Goal: Transaction & Acquisition: Obtain resource

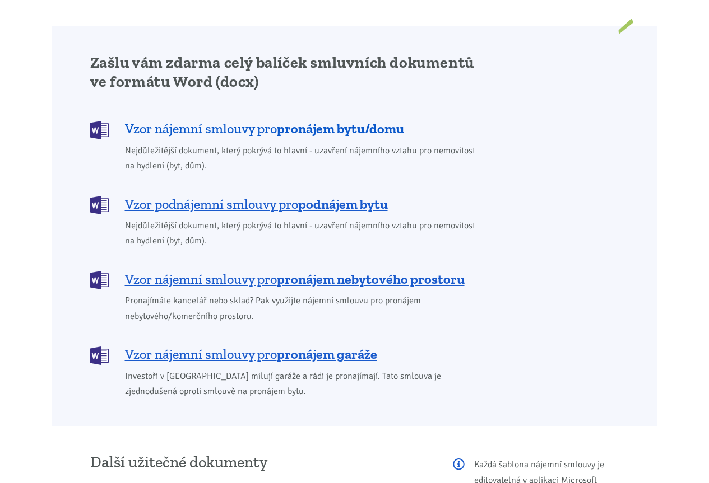
scroll to position [952, 0]
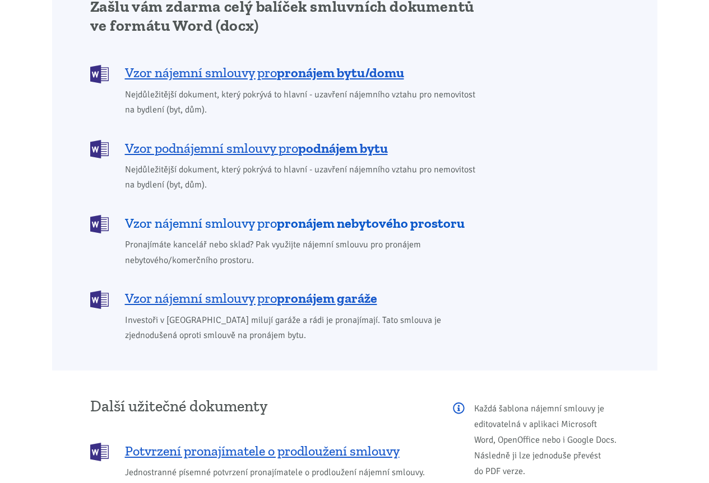
click at [268, 215] on span "Vzor nájemní smlouvy pro pronájem nebytového prostoru" at bounding box center [294, 224] width 339 height 18
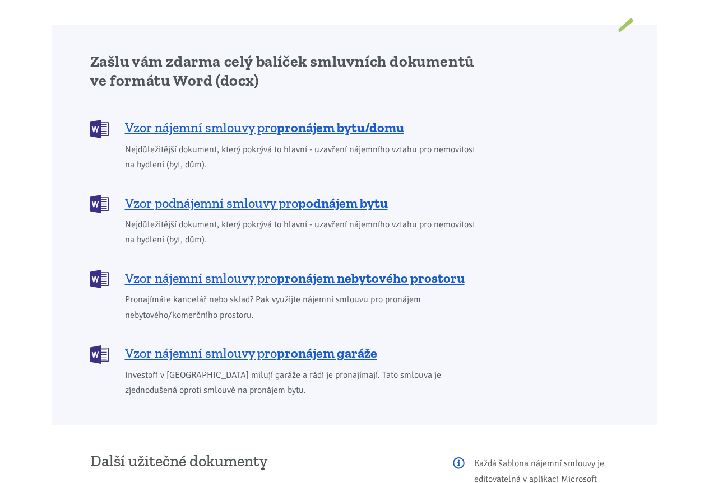
scroll to position [919, 0]
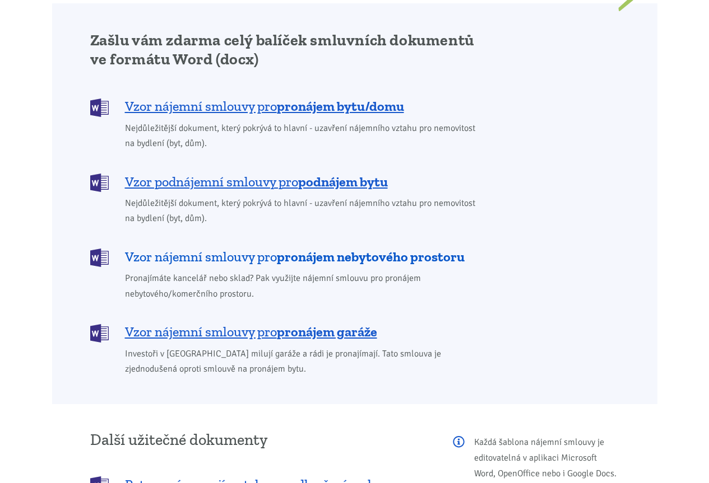
click at [291, 249] on b "pronájem nebytového prostoru" at bounding box center [371, 257] width 188 height 16
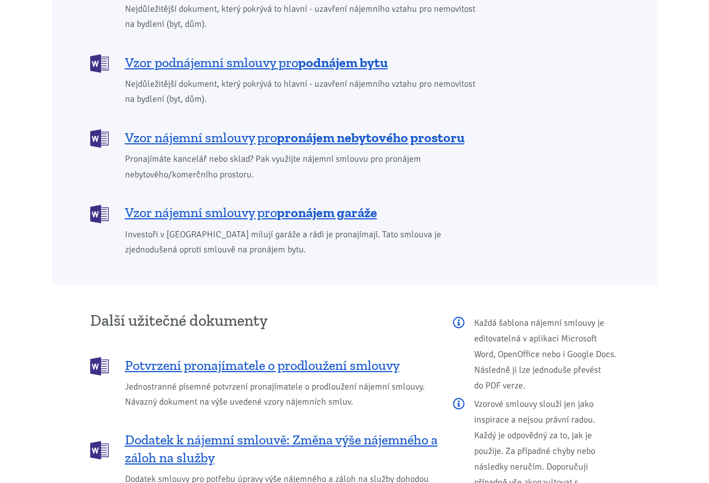
scroll to position [751, 0]
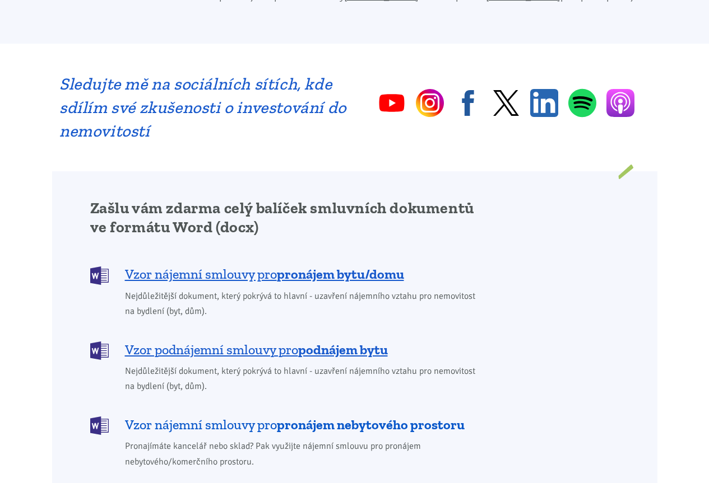
click at [188, 416] on span "Vzor nájemní smlouvy pro pronájem nebytového prostoru" at bounding box center [294, 425] width 339 height 18
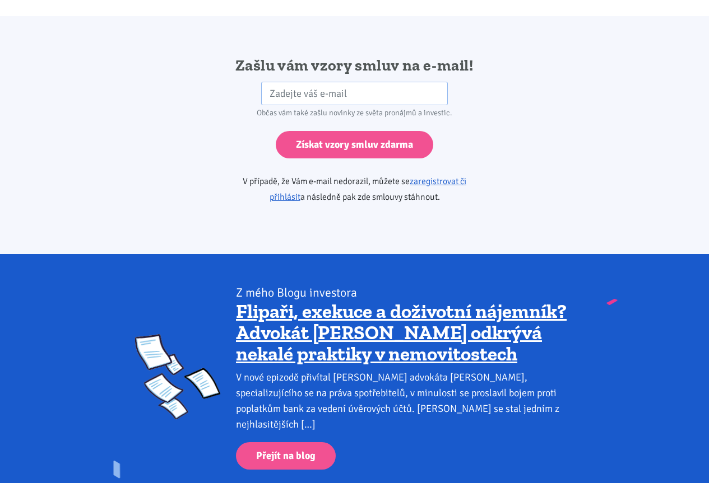
scroll to position [1871, 0]
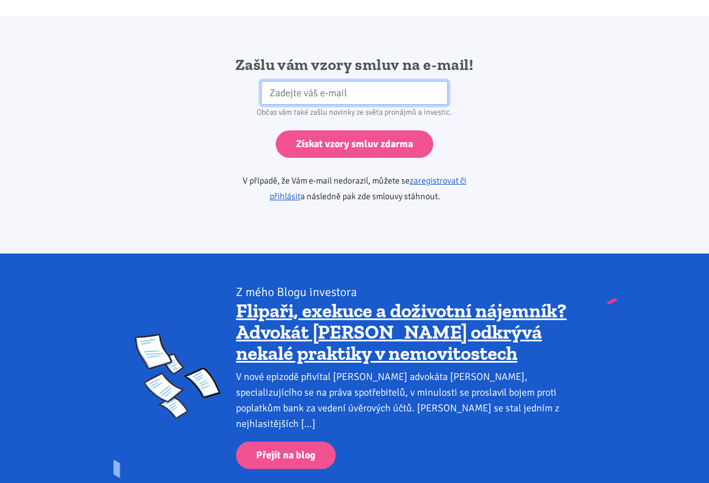
click at [265, 81] on input "email" at bounding box center [354, 93] width 187 height 24
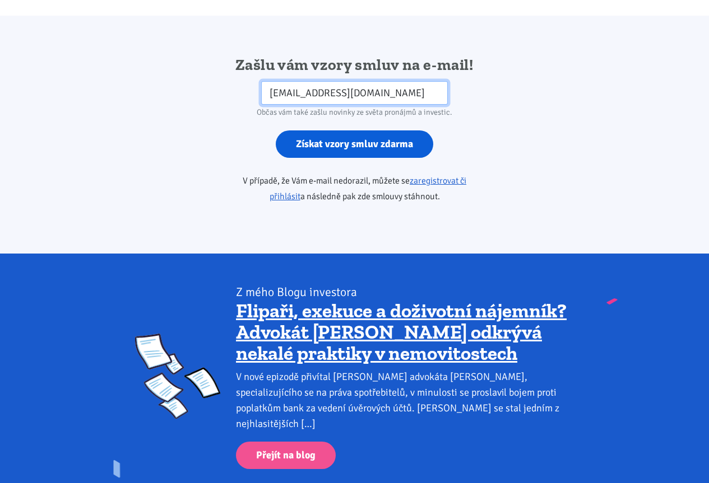
type input "tetkova@seznam.cz"
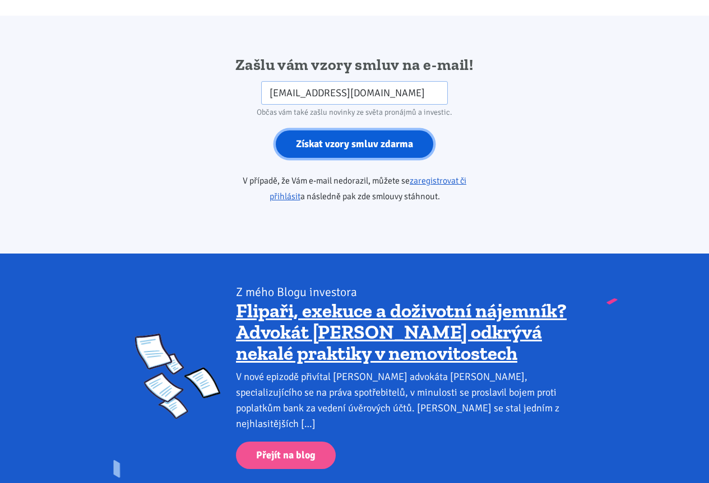
click at [323, 138] on input "Získat vzory smluv zdarma" at bounding box center [354, 144] width 157 height 27
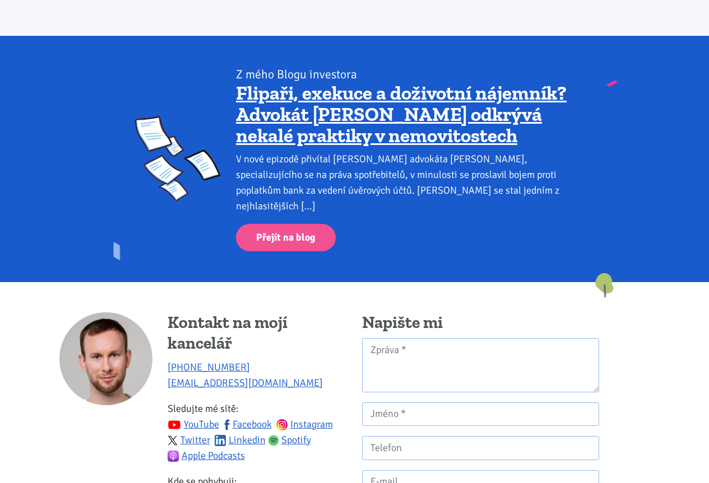
scroll to position [2095, 0]
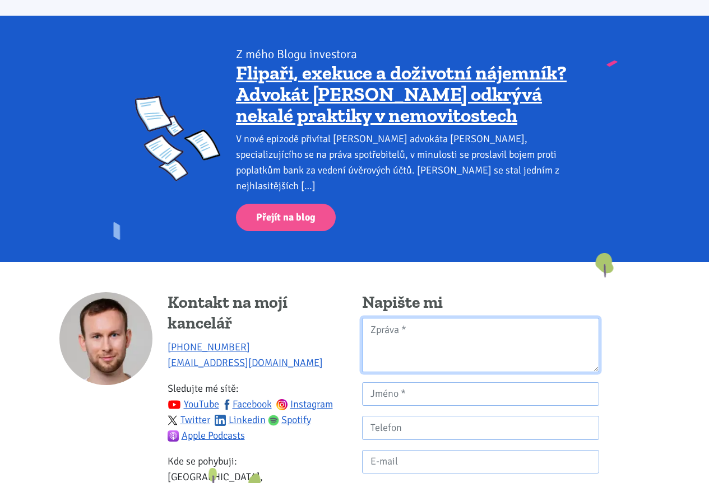
click at [403, 318] on textarea "Kontaktní formulář" at bounding box center [480, 345] width 237 height 54
type textarea "Neskutečné! Dnes je vše zpoplatněno a Vy posíláte smlouvy zdarma! Děkuji moc"
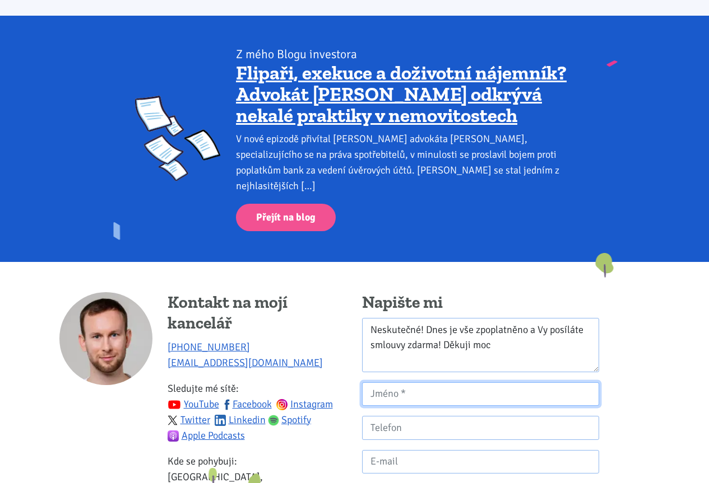
click at [410, 383] on input "Kontaktní formulář" at bounding box center [480, 395] width 237 height 24
type input "Tetková Helena"
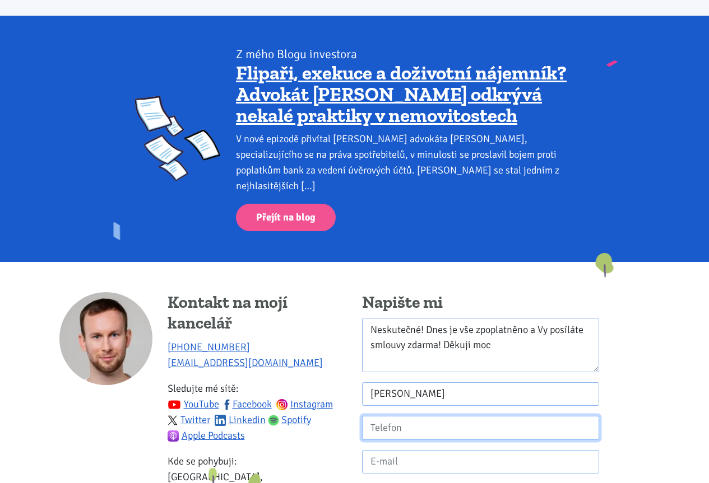
click at [375, 416] on input "Kontaktní formulář" at bounding box center [480, 428] width 237 height 24
type input "777329438"
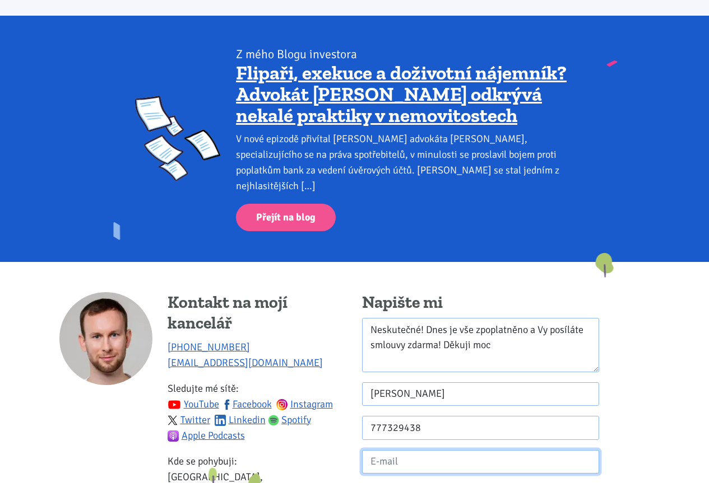
click at [369, 450] on input "Kontaktní formulář" at bounding box center [480, 462] width 237 height 24
type input "tetkova@seznam.cz"
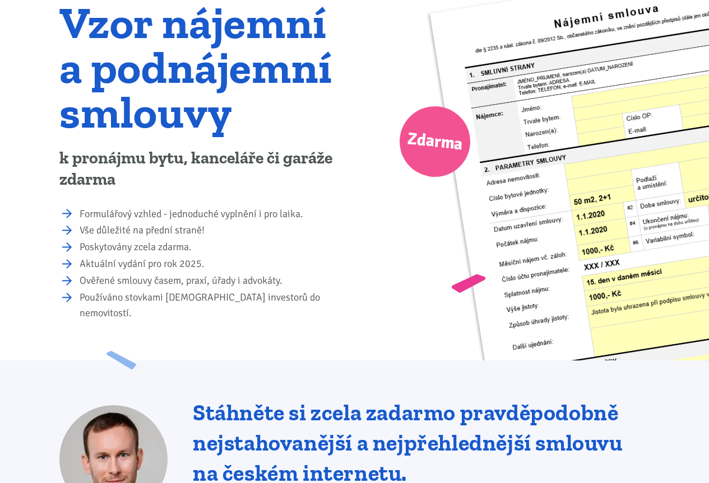
scroll to position [0, 0]
